Goal: Task Accomplishment & Management: Manage account settings

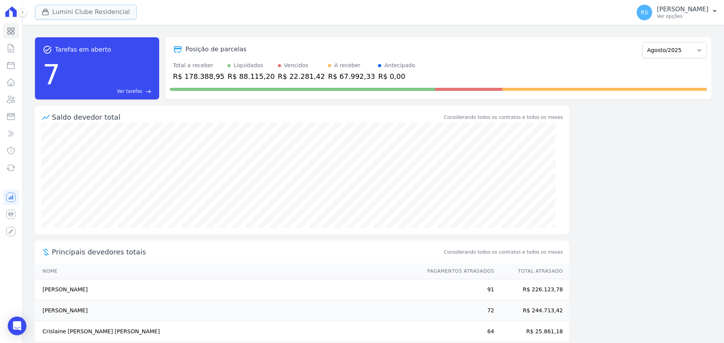
click at [71, 11] on button "Lumini Clube Residencial" at bounding box center [86, 12] width 102 height 15
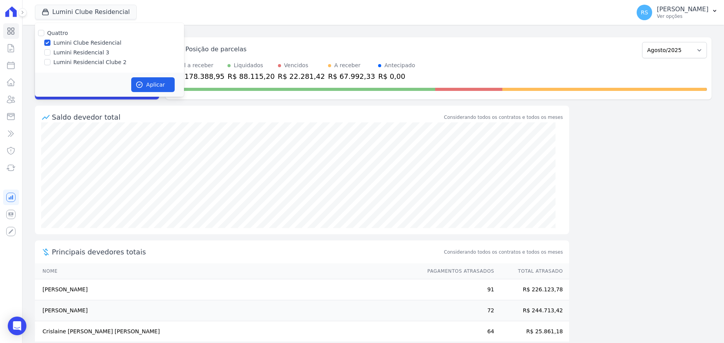
drag, startPoint x: 90, startPoint y: 65, endPoint x: 87, endPoint y: 54, distance: 11.1
click at [90, 64] on label "Lumini Residencial Clube 2" at bounding box center [90, 62] width 73 height 8
click at [50, 64] on input "Lumini Residencial Clube 2" at bounding box center [47, 62] width 6 height 6
checkbox input "true"
click at [86, 42] on label "Lumini Clube Residencial" at bounding box center [88, 43] width 68 height 8
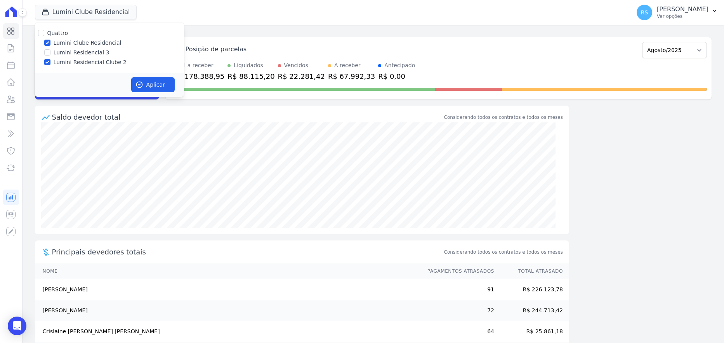
click at [50, 42] on input "Lumini Clube Residencial" at bounding box center [47, 43] width 6 height 6
checkbox input "false"
click at [153, 82] on button "Aplicar" at bounding box center [152, 84] width 43 height 15
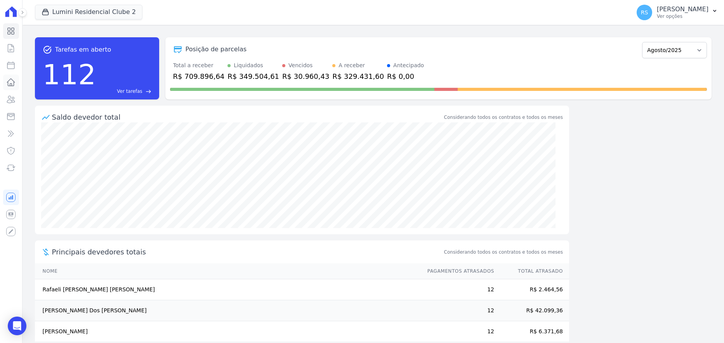
click at [12, 79] on icon at bounding box center [11, 82] width 8 height 7
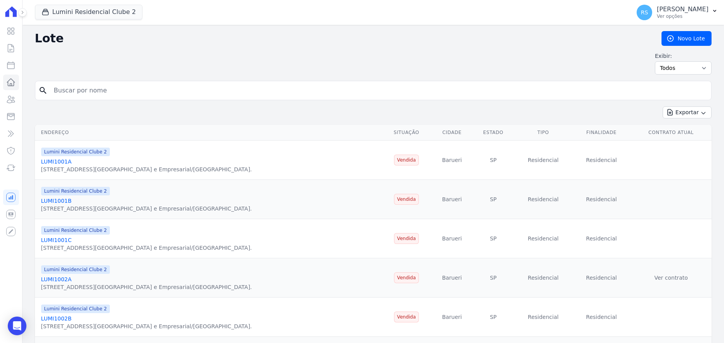
click at [95, 90] on input "search" at bounding box center [378, 91] width 659 height 16
click at [12, 64] on icon at bounding box center [10, 65] width 7 height 7
click at [143, 94] on input "search" at bounding box center [378, 91] width 659 height 16
select select
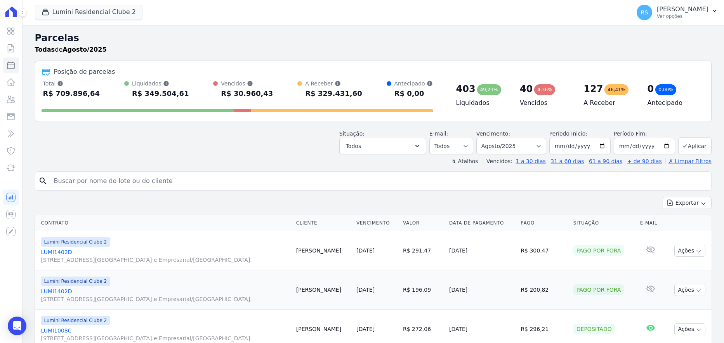
click at [208, 181] on input "search" at bounding box center [378, 181] width 659 height 16
type input "a"
click at [557, 144] on input "2025-08-01" at bounding box center [580, 146] width 61 height 16
type input "2025-08-02"
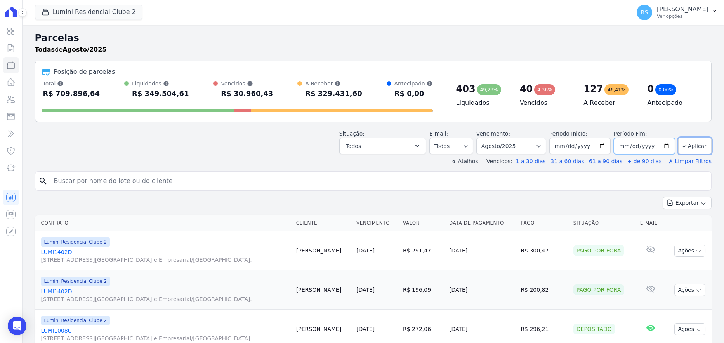
type input "2025-08-02"
click at [690, 143] on button "Aplicar" at bounding box center [694, 145] width 33 height 17
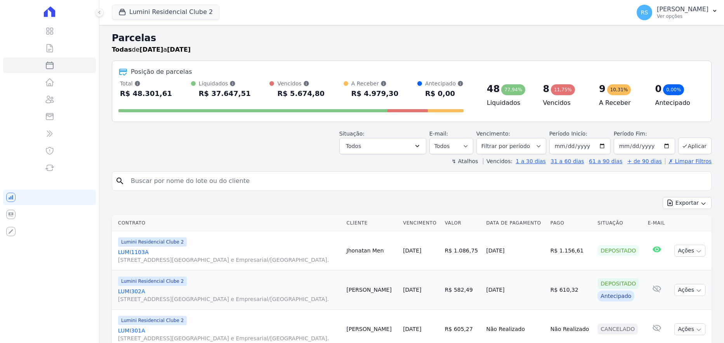
select select
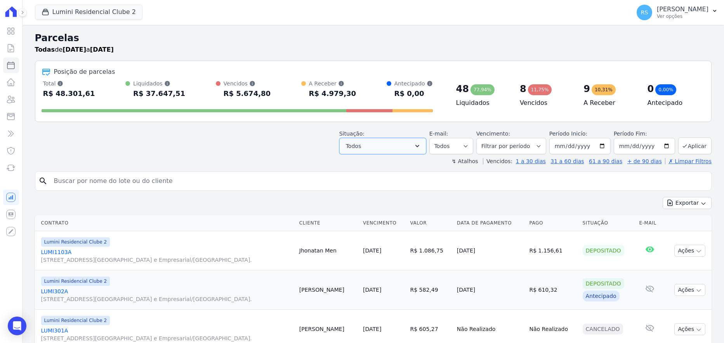
click at [426, 144] on button "Todos" at bounding box center [382, 146] width 87 height 16
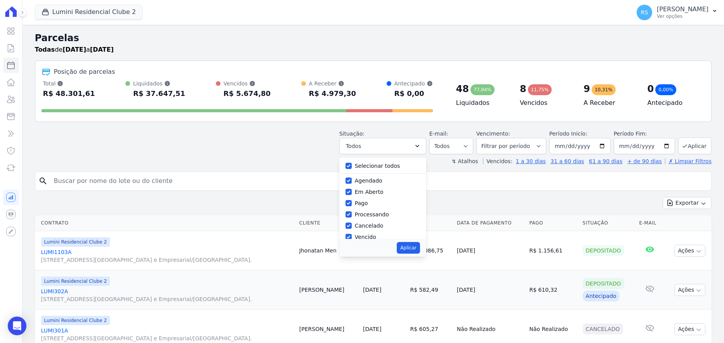
click at [377, 163] on label "Selecionar todos" at bounding box center [377, 166] width 45 height 6
click at [352, 163] on input "Selecionar todos" at bounding box center [349, 166] width 6 height 6
checkbox input "false"
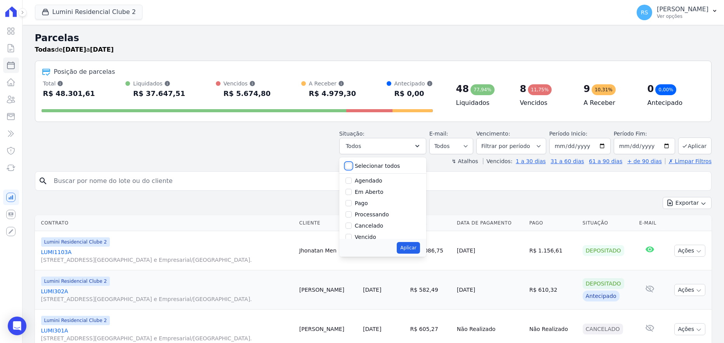
checkbox input "false"
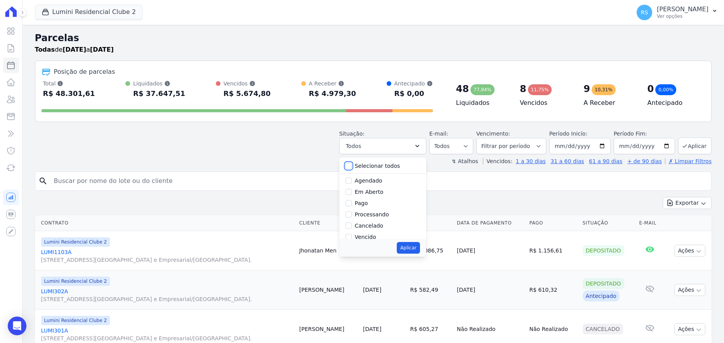
checkbox input "false"
click at [367, 237] on label "Vencido" at bounding box center [365, 237] width 21 height 6
click at [352, 237] on input "Vencido" at bounding box center [349, 237] width 6 height 6
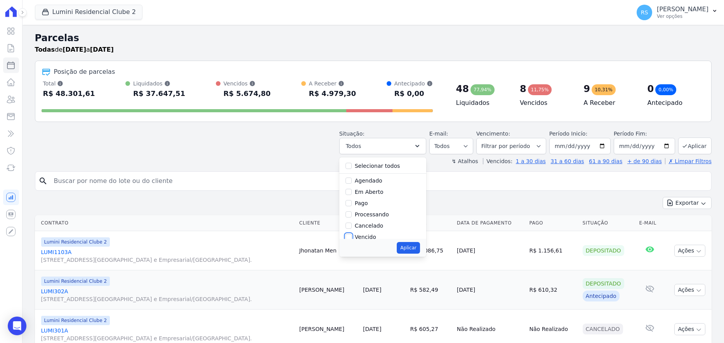
checkbox input "true"
click at [410, 249] on button "Aplicar" at bounding box center [408, 248] width 23 height 12
select select "overdue"
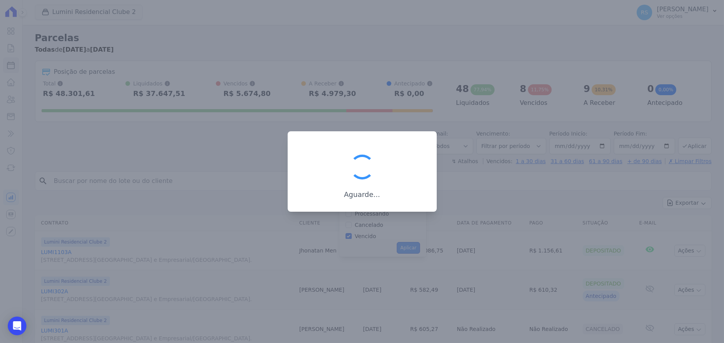
scroll to position [14, 0]
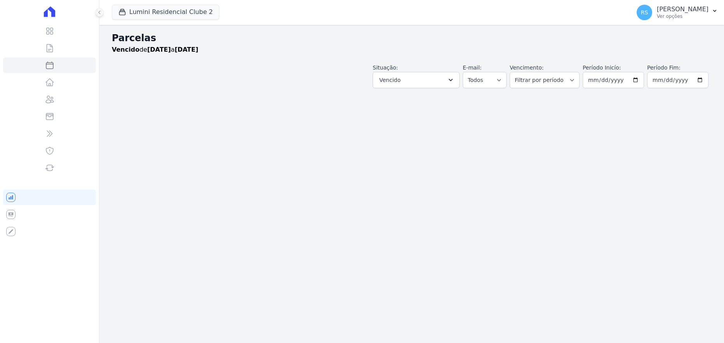
select select
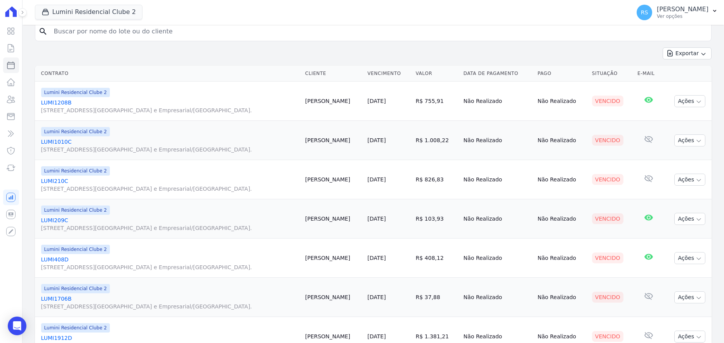
scroll to position [159, 0]
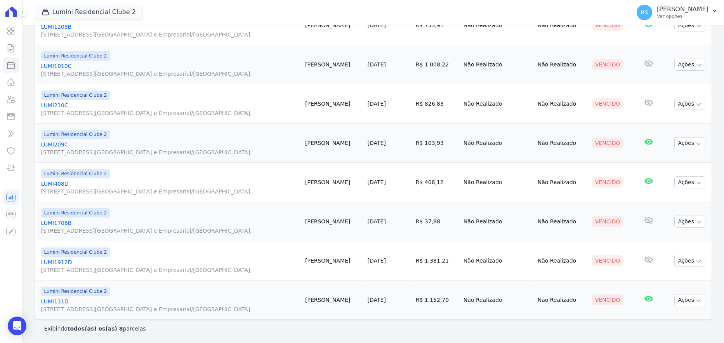
drag, startPoint x: 602, startPoint y: 64, endPoint x: 610, endPoint y: 64, distance: 8.5
click at [610, 64] on div "Vencido" at bounding box center [607, 64] width 31 height 11
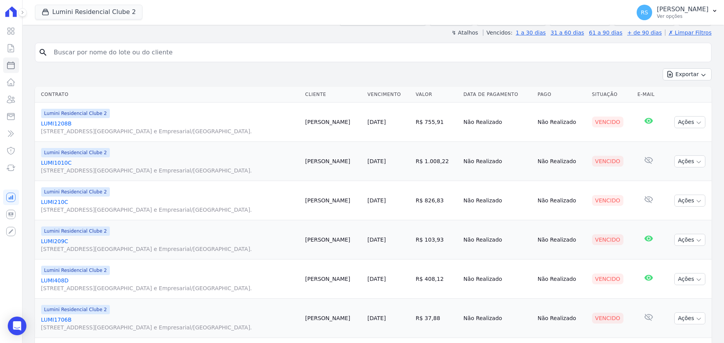
click at [327, 93] on th "Cliente" at bounding box center [333, 95] width 63 height 16
click at [62, 121] on link "LUMI1208B Alameda Rio Negro, 503, Sala 207, Alphaville Centro Industrial e Empr…" at bounding box center [170, 128] width 258 height 16
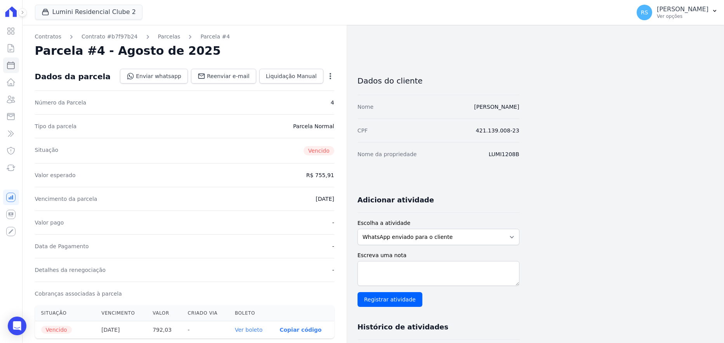
click at [330, 74] on icon "button" at bounding box center [331, 76] width 2 height 6
select select
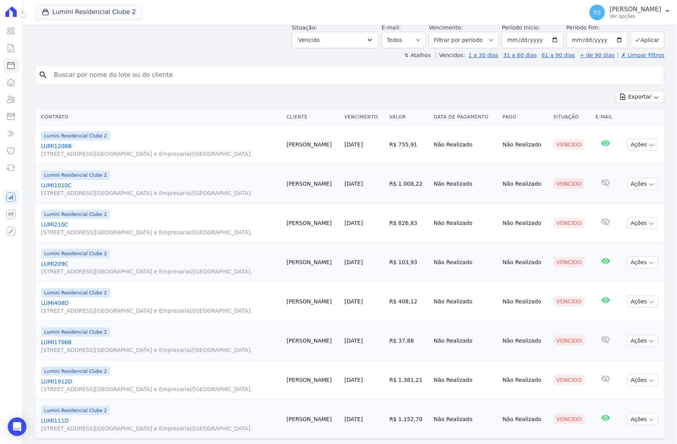
scroll to position [59, 0]
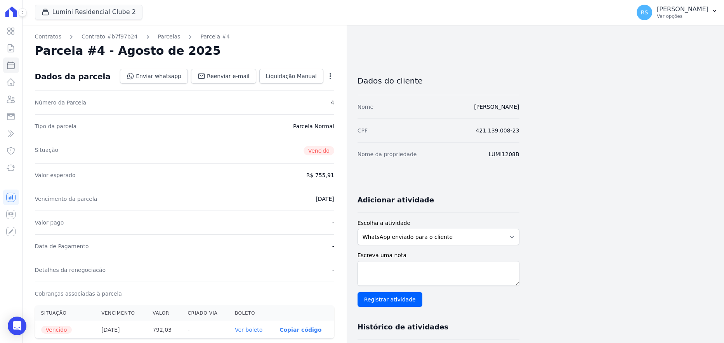
click at [332, 73] on icon "button" at bounding box center [331, 76] width 8 height 8
click at [301, 101] on link "Cancelar Cobrança" at bounding box center [297, 101] width 68 height 14
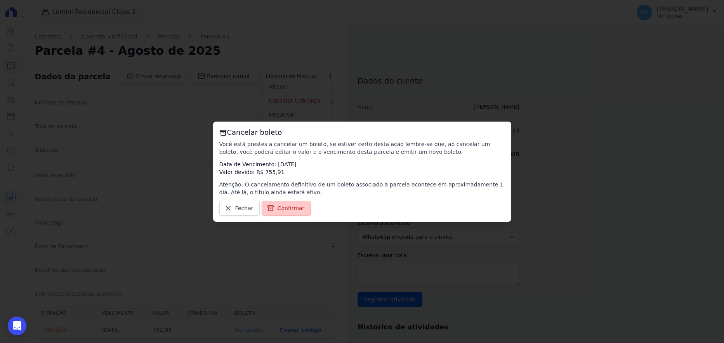
click at [280, 205] on span "Confirmar" at bounding box center [291, 208] width 27 height 8
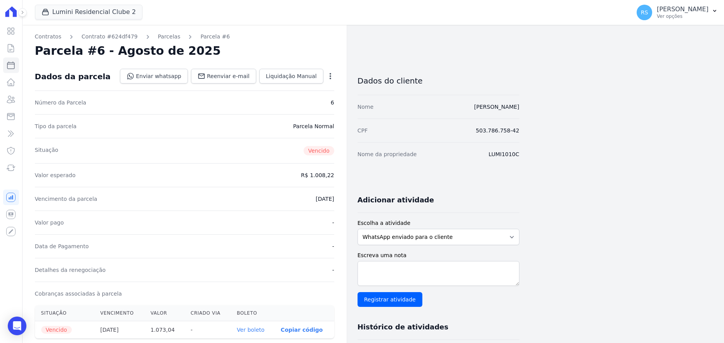
click at [330, 73] on icon "button" at bounding box center [331, 76] width 2 height 6
click at [302, 98] on link "Cancelar Cobrança" at bounding box center [297, 101] width 68 height 14
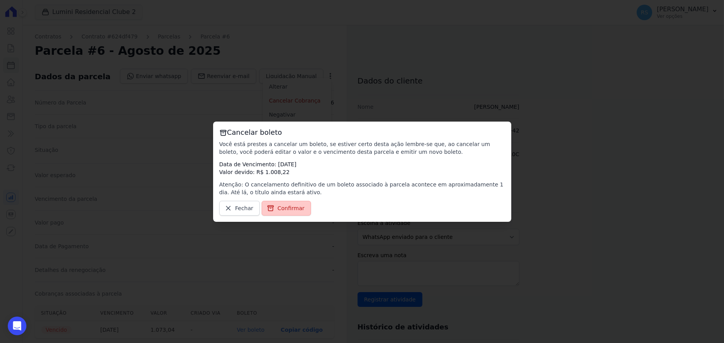
drag, startPoint x: 287, startPoint y: 207, endPoint x: 300, endPoint y: 115, distance: 93.6
click at [287, 207] on span "Confirmar" at bounding box center [291, 208] width 27 height 8
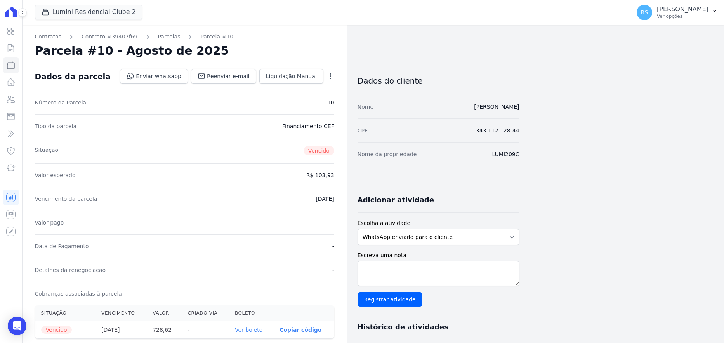
click at [332, 72] on icon "button" at bounding box center [331, 76] width 8 height 8
click at [307, 96] on link "Cancelar Cobrança" at bounding box center [297, 101] width 68 height 14
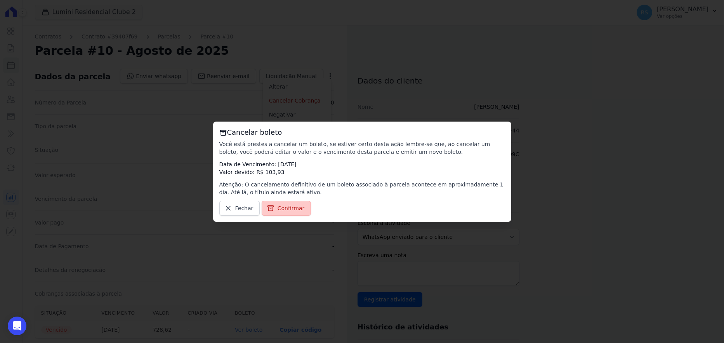
click at [297, 205] on span "Confirmar" at bounding box center [291, 208] width 27 height 8
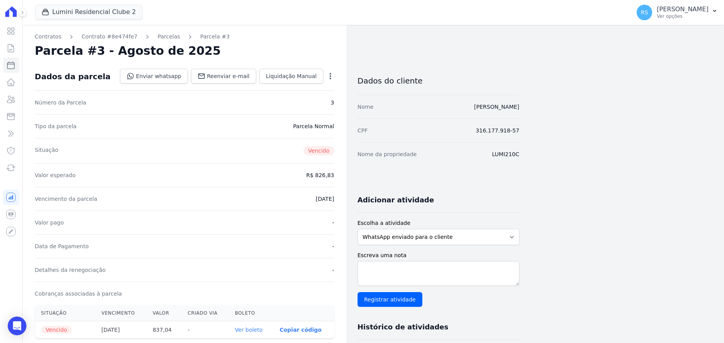
click at [330, 75] on icon "button" at bounding box center [331, 76] width 8 height 8
click at [308, 98] on link "Cancelar Cobrança" at bounding box center [297, 101] width 68 height 14
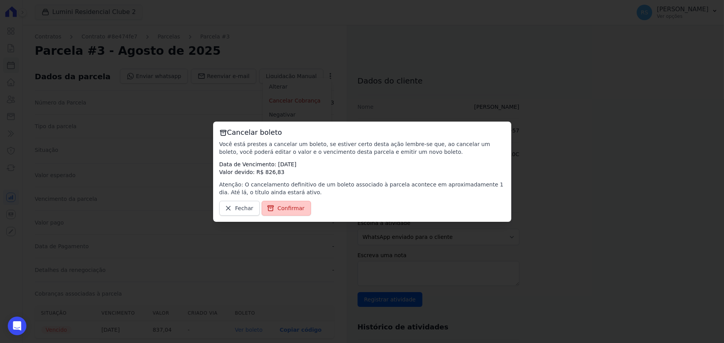
click at [291, 207] on span "Confirmar" at bounding box center [291, 208] width 27 height 8
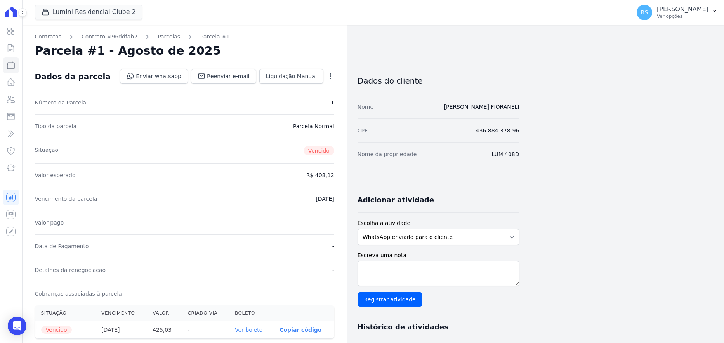
click at [331, 80] on div "Open options" at bounding box center [331, 77] width 8 height 10
click at [329, 75] on icon "button" at bounding box center [331, 76] width 8 height 8
click at [303, 104] on link "Cancelar Cobrança" at bounding box center [297, 101] width 68 height 14
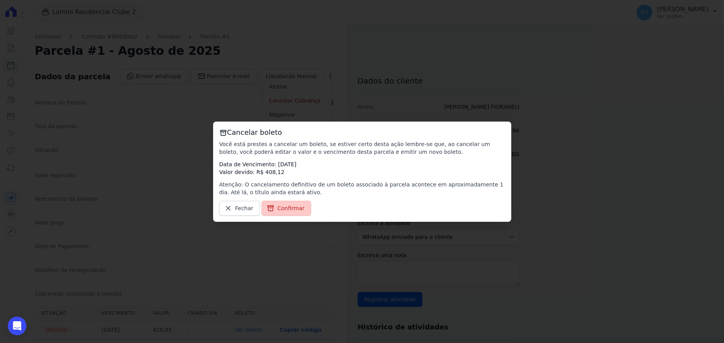
click at [299, 207] on span "Confirmar" at bounding box center [291, 208] width 27 height 8
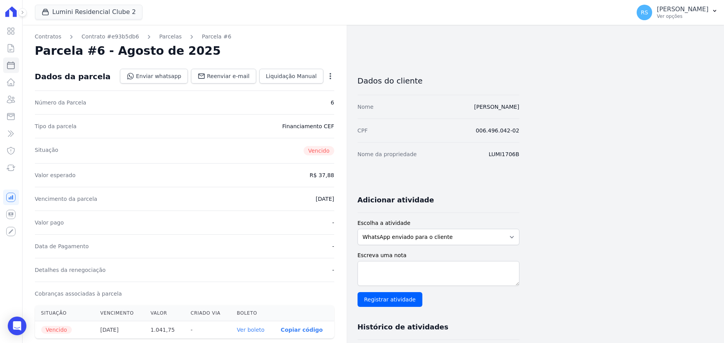
click at [330, 72] on icon "button" at bounding box center [331, 76] width 8 height 8
click at [303, 101] on link "Cancelar Cobrança" at bounding box center [297, 101] width 68 height 14
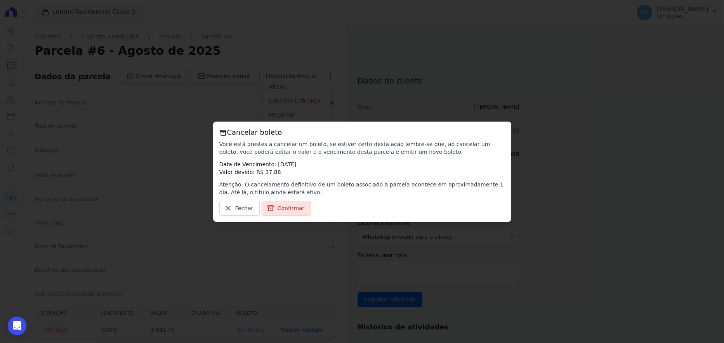
click at [280, 210] on span "Confirmar" at bounding box center [291, 208] width 27 height 8
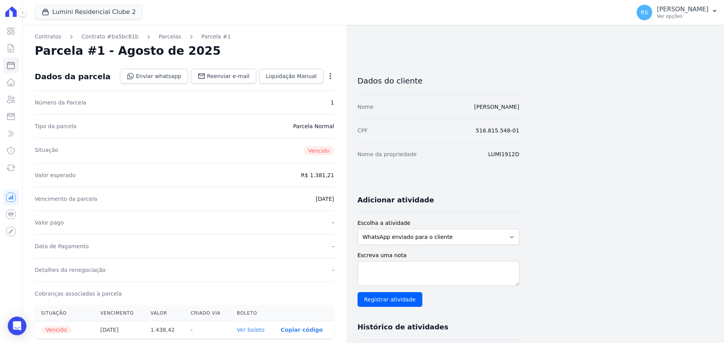
click at [332, 72] on icon "button" at bounding box center [331, 76] width 8 height 8
drag, startPoint x: 308, startPoint y: 99, endPoint x: 309, endPoint y: 104, distance: 5.5
click at [308, 99] on link "Cancelar Cobrança" at bounding box center [297, 101] width 68 height 14
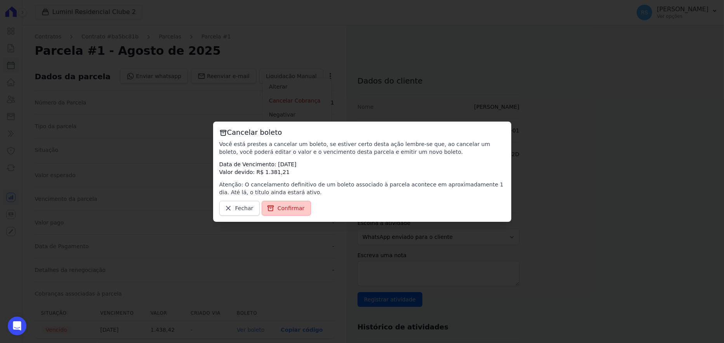
click at [284, 207] on span "Confirmar" at bounding box center [291, 208] width 27 height 8
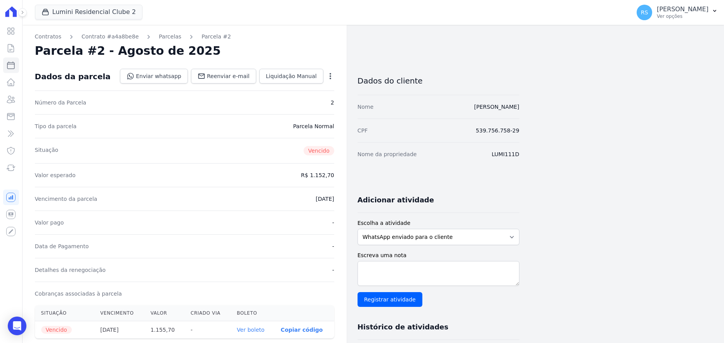
click at [330, 75] on icon "button" at bounding box center [331, 76] width 8 height 8
click at [299, 101] on link "Cancelar Cobrança" at bounding box center [297, 101] width 68 height 14
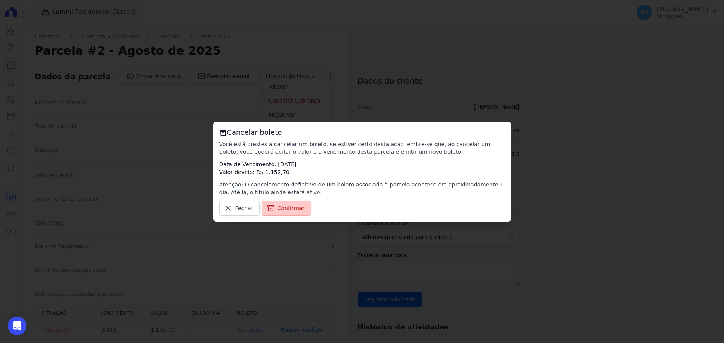
click at [289, 209] on span "Confirmar" at bounding box center [291, 208] width 27 height 8
